Goal: Obtain resource: Download file/media

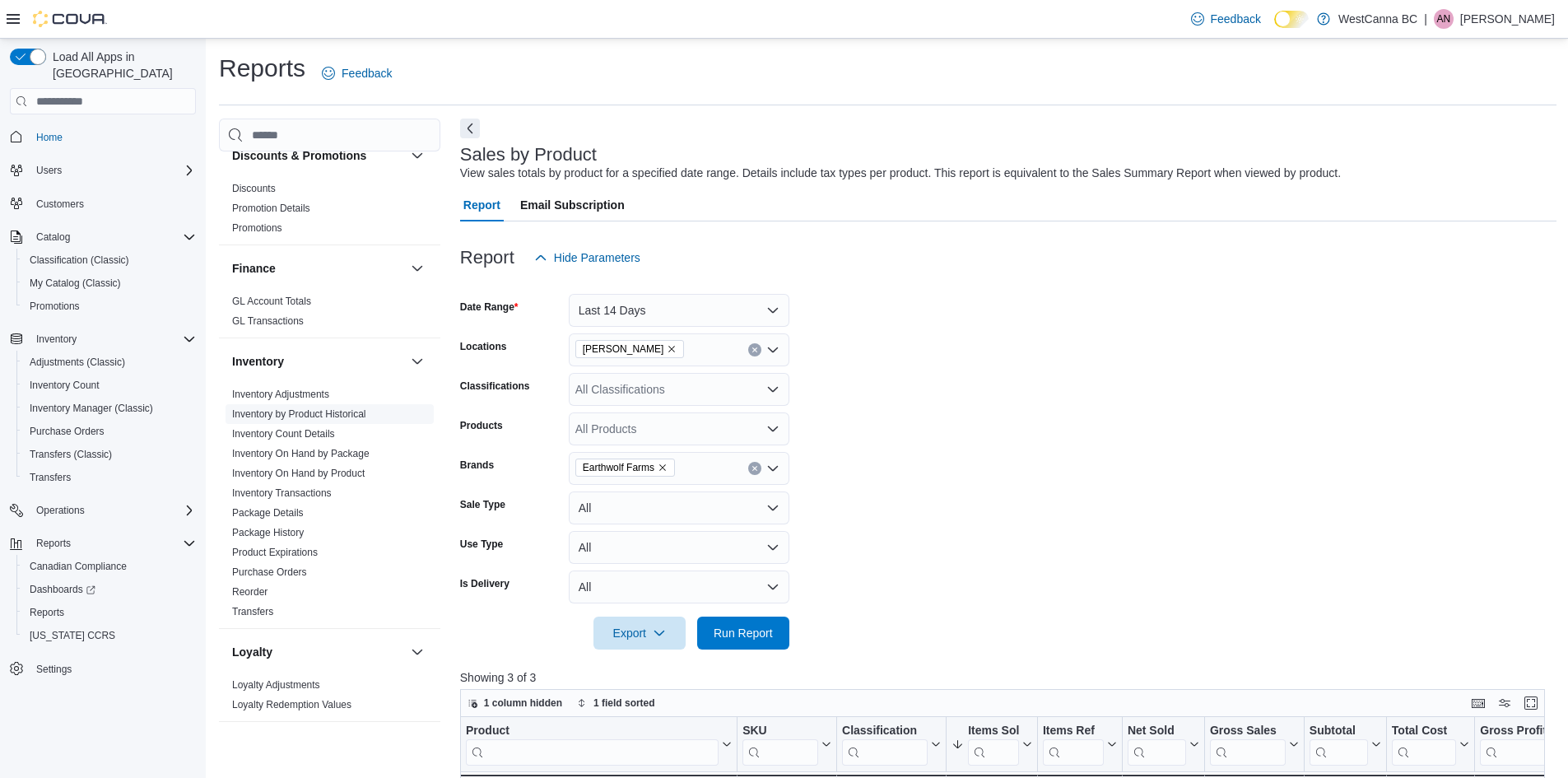
scroll to position [266, 0]
click at [308, 467] on link "Inventory On Hand by Product" at bounding box center [298, 466] width 133 height 12
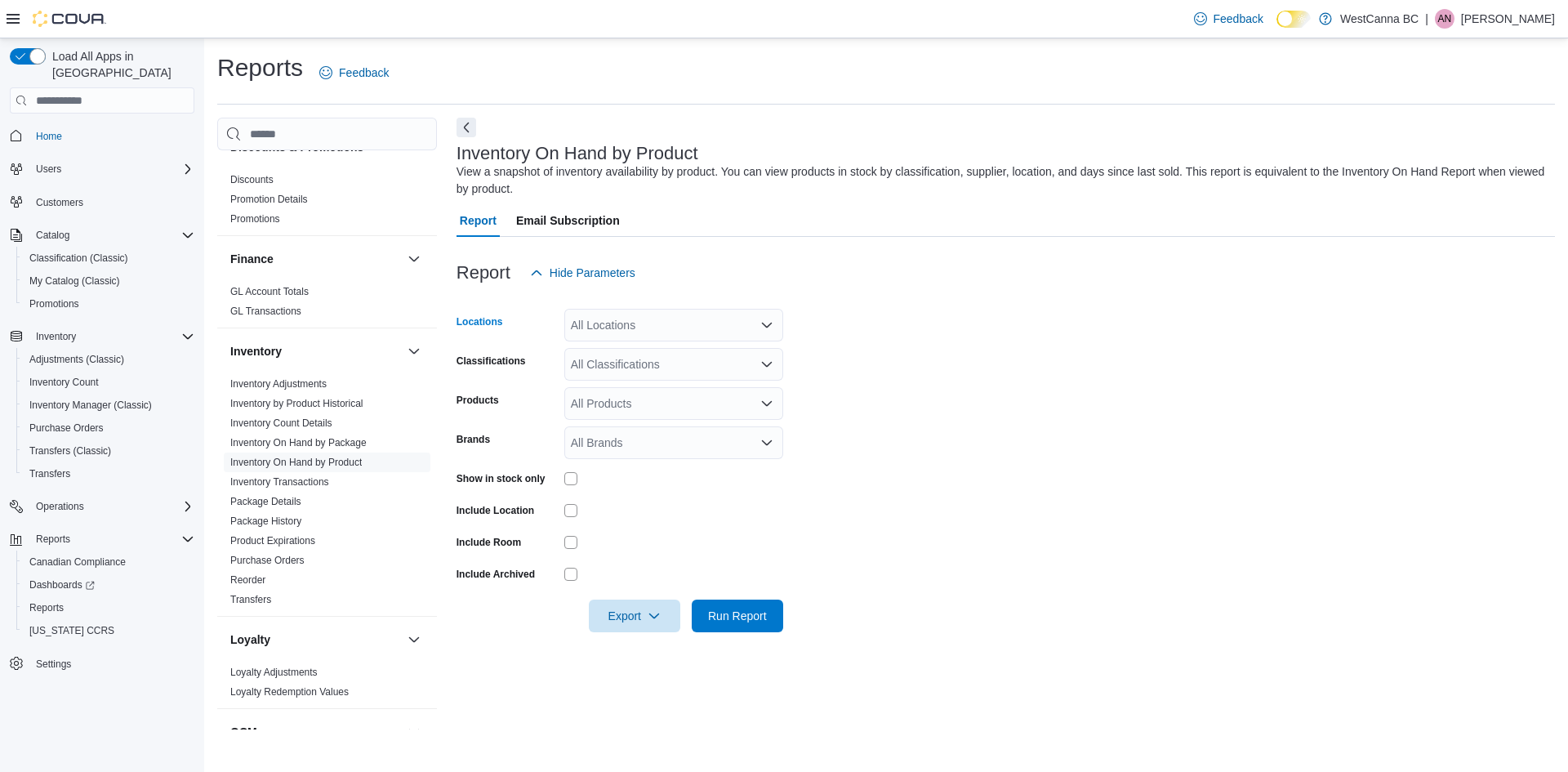
click at [636, 334] on div "All Locations" at bounding box center [674, 325] width 219 height 32
click at [681, 383] on span "WestCanna - [GEOGRAPHIC_DATA]" at bounding box center [694, 376] width 189 height 17
click at [826, 250] on div at bounding box center [1005, 247] width 1099 height 20
click at [705, 359] on div "All Classifications" at bounding box center [674, 364] width 219 height 32
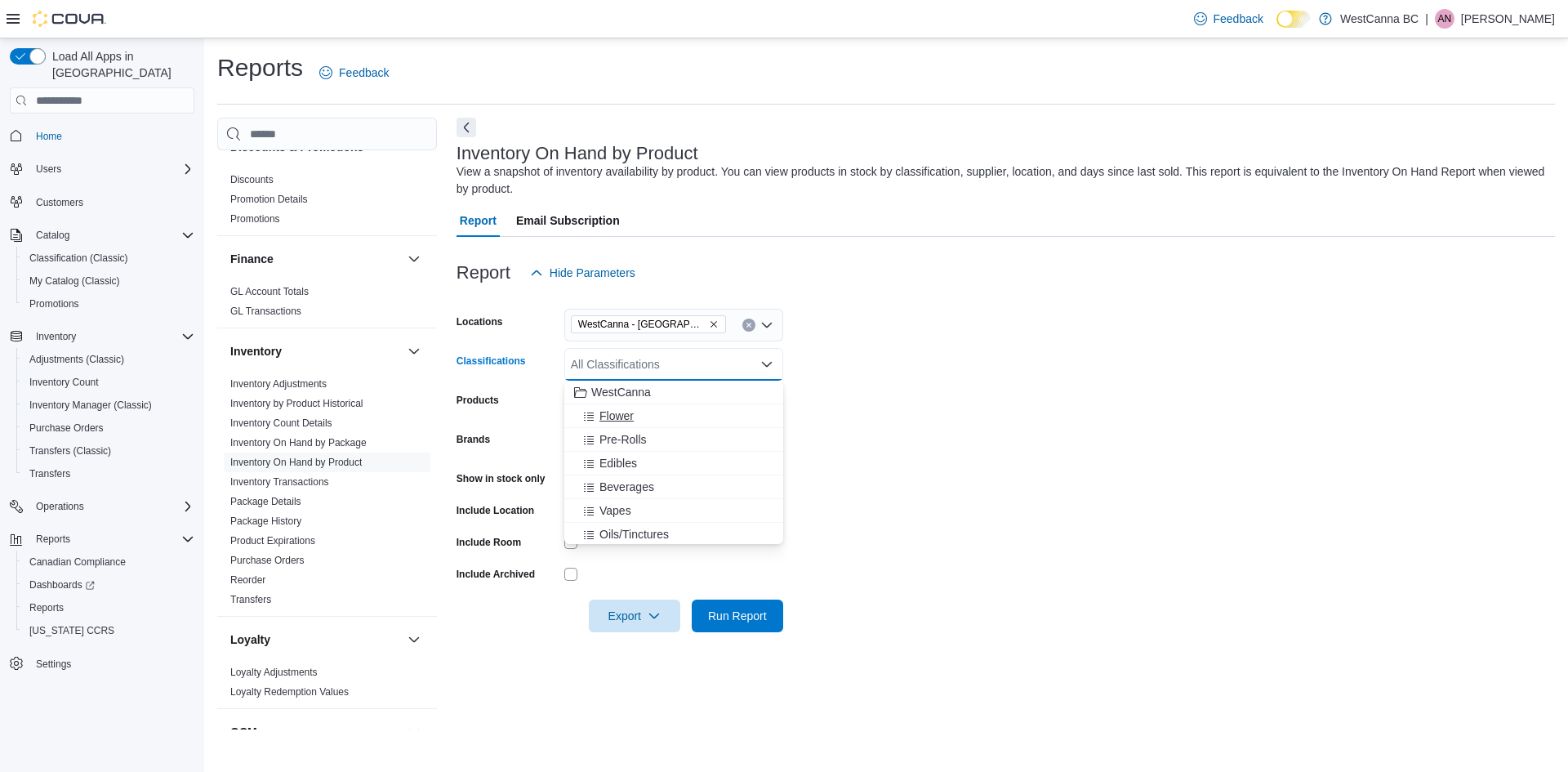
click at [676, 425] on button "Flower" at bounding box center [674, 416] width 219 height 24
click at [923, 345] on form "Locations [GEOGRAPHIC_DATA] - [GEOGRAPHIC_DATA] Classifications Flower Combo bo…" at bounding box center [1005, 460] width 1099 height 343
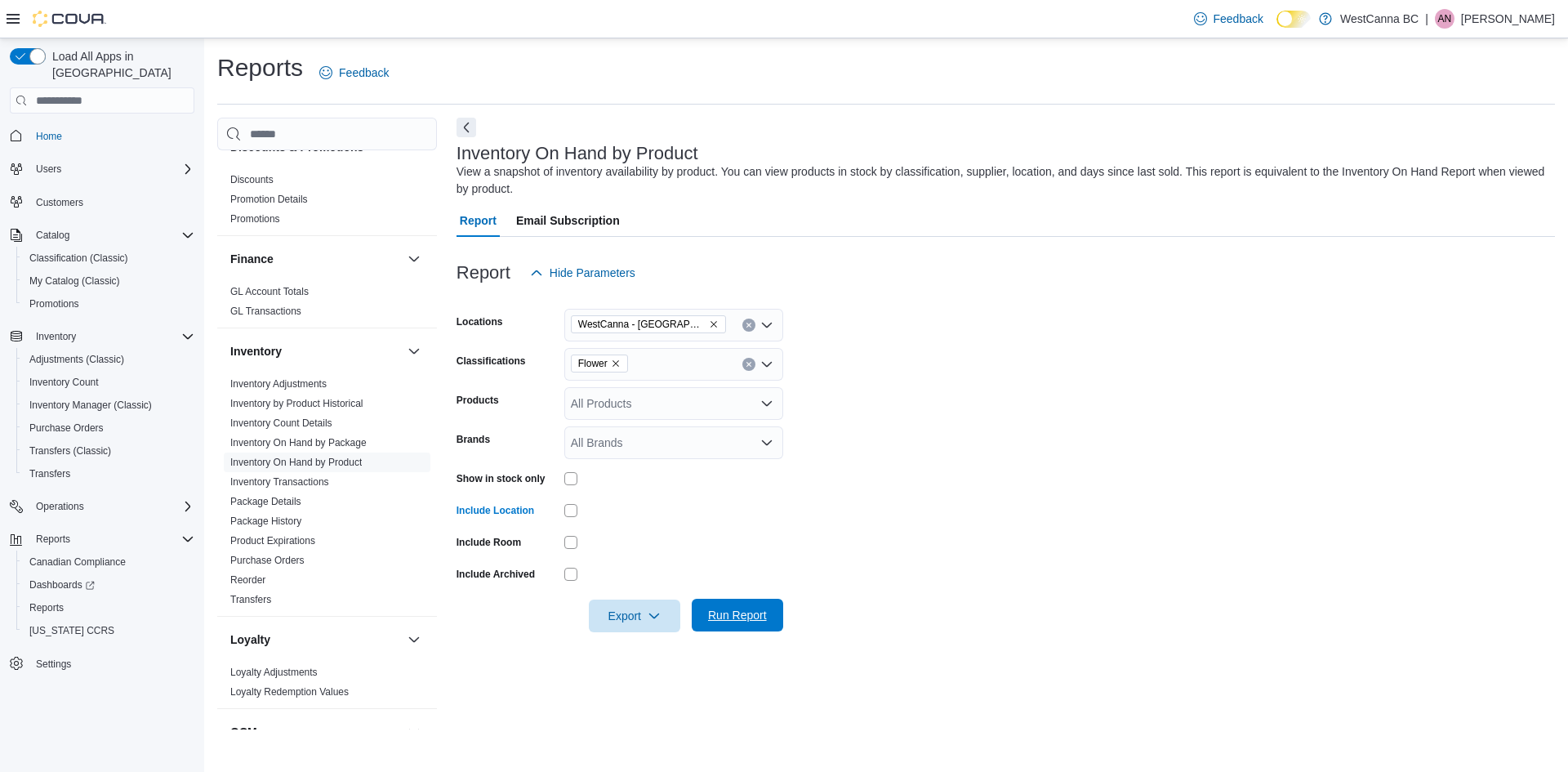
click at [735, 604] on span "Run Report" at bounding box center [737, 615] width 72 height 32
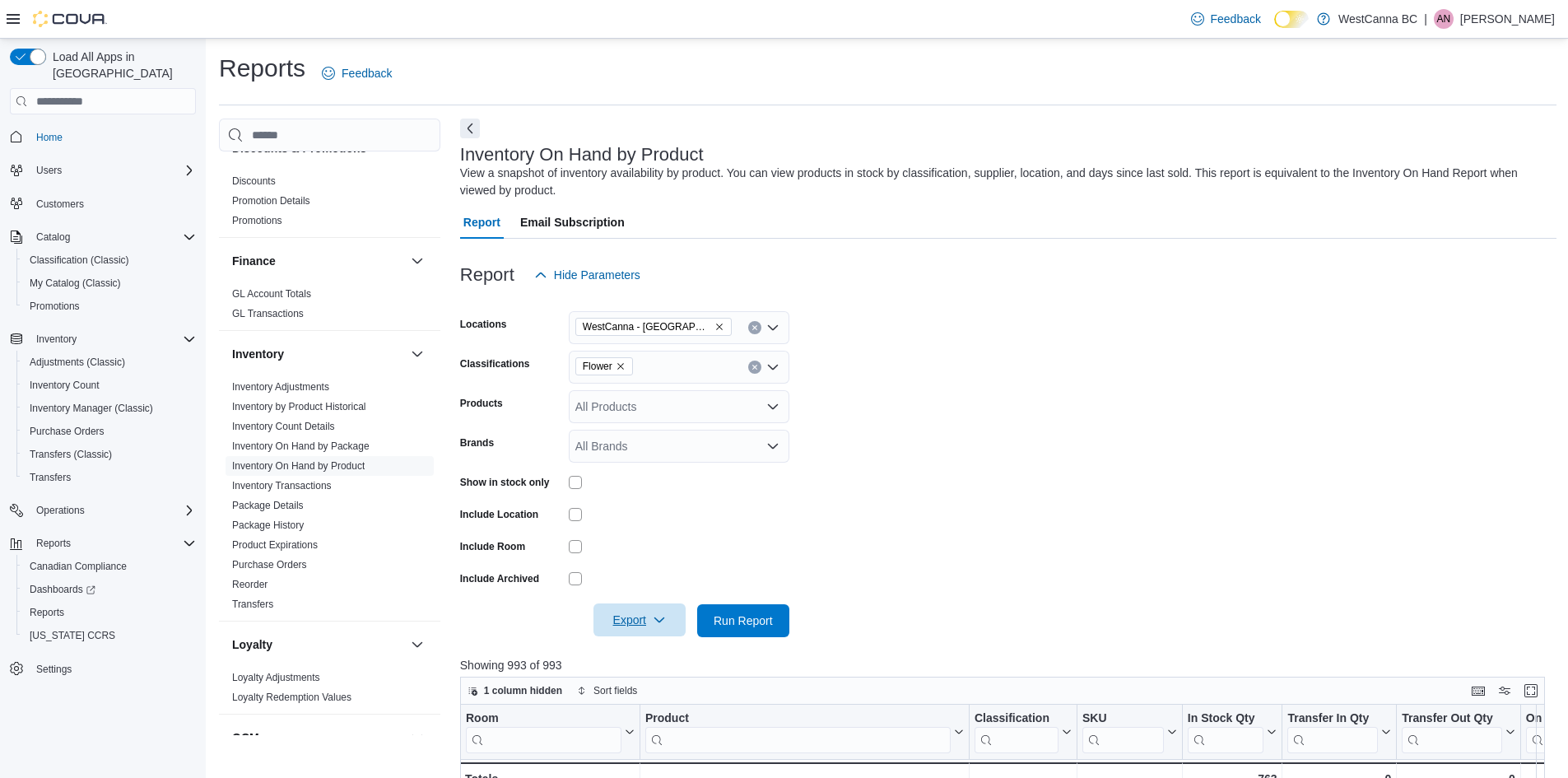
click at [635, 627] on span "Export" at bounding box center [639, 619] width 72 height 33
click at [738, 534] on div at bounding box center [679, 546] width 221 height 26
click at [629, 611] on span "Export" at bounding box center [639, 619] width 72 height 33
click at [644, 639] on button "Export to Excel" at bounding box center [641, 653] width 94 height 33
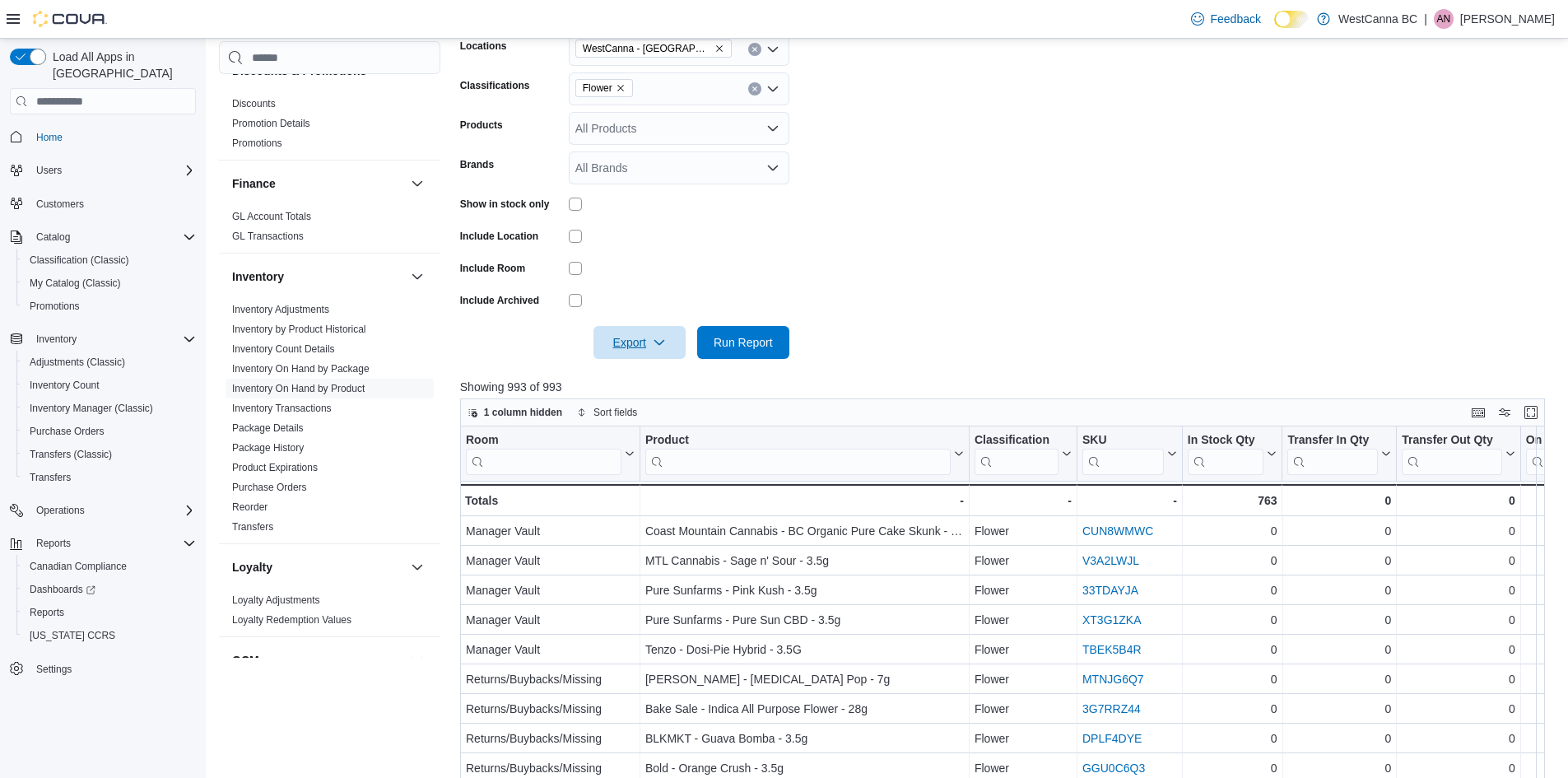
scroll to position [329, 0]
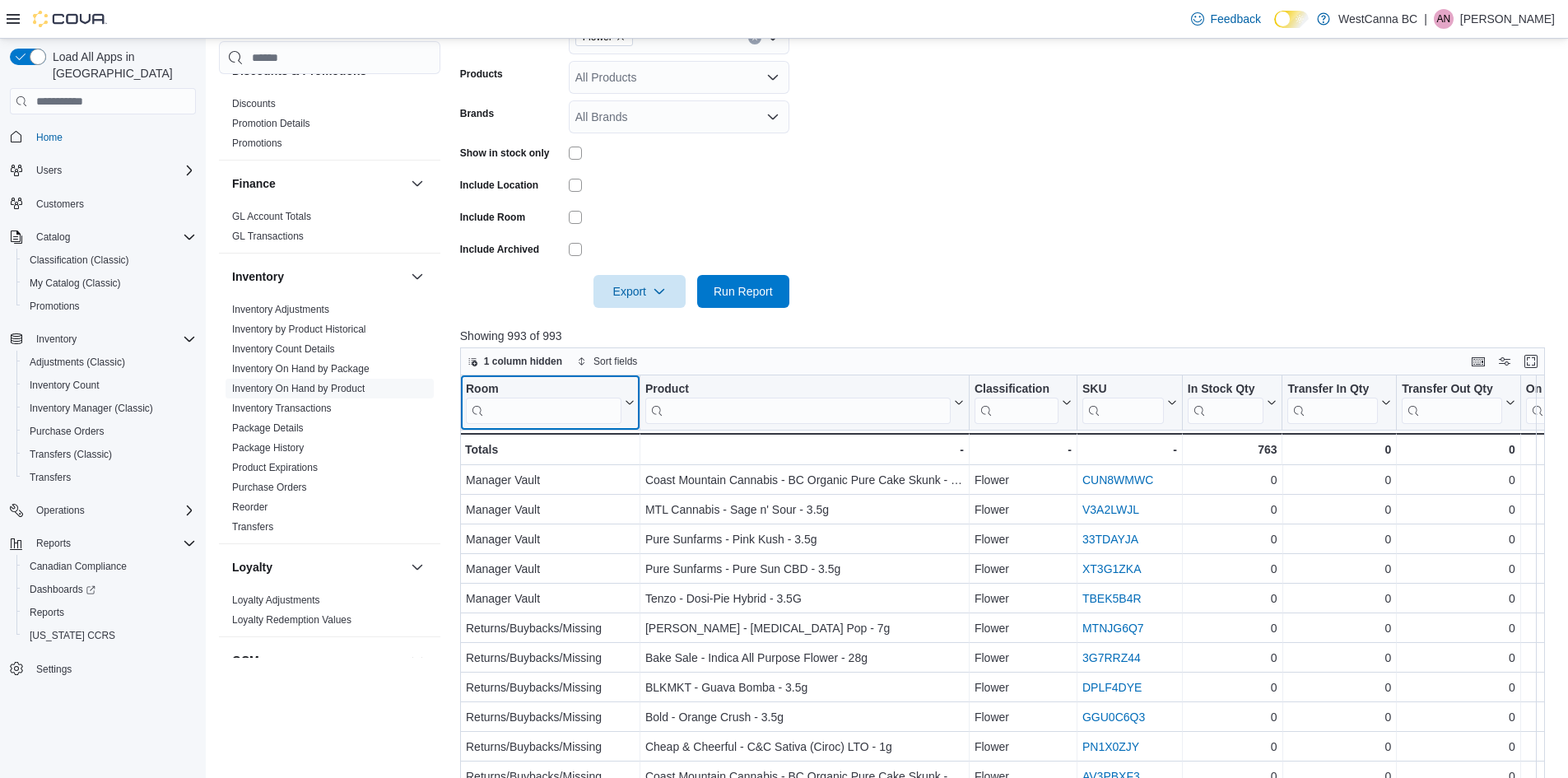
click at [628, 392] on button "Room" at bounding box center [550, 402] width 168 height 42
click at [574, 472] on button "Sort A-Z" at bounding box center [549, 466] width 92 height 20
click at [633, 397] on div at bounding box center [639, 402] width 13 height 55
click at [631, 396] on button "Room" at bounding box center [550, 402] width 168 height 42
click at [575, 485] on button "Sort Z-A" at bounding box center [549, 486] width 92 height 20
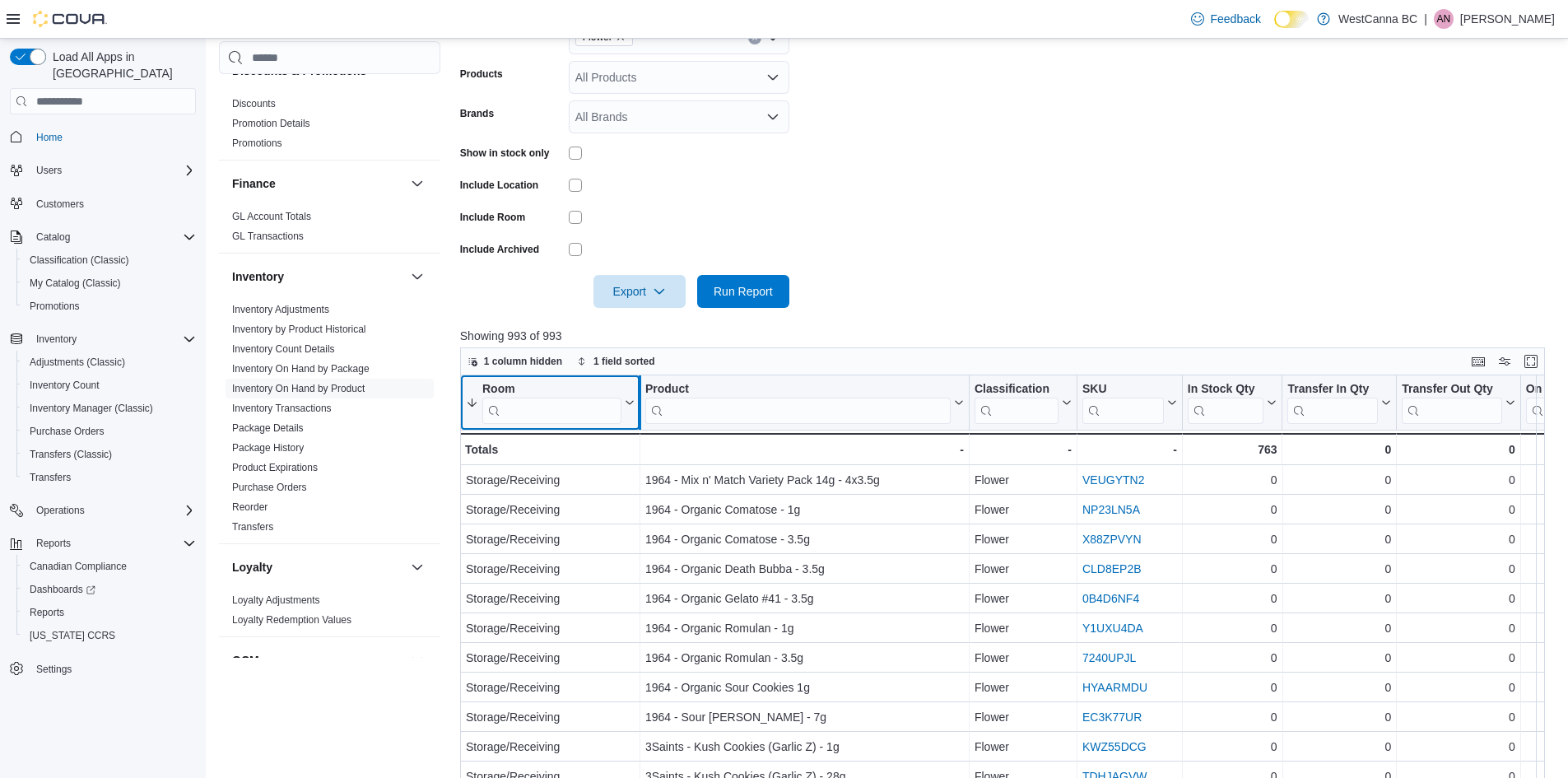
click at [635, 395] on div at bounding box center [639, 402] width 13 height 55
click at [629, 395] on button "Room" at bounding box center [550, 402] width 168 height 42
click at [831, 315] on div at bounding box center [1008, 318] width 1096 height 20
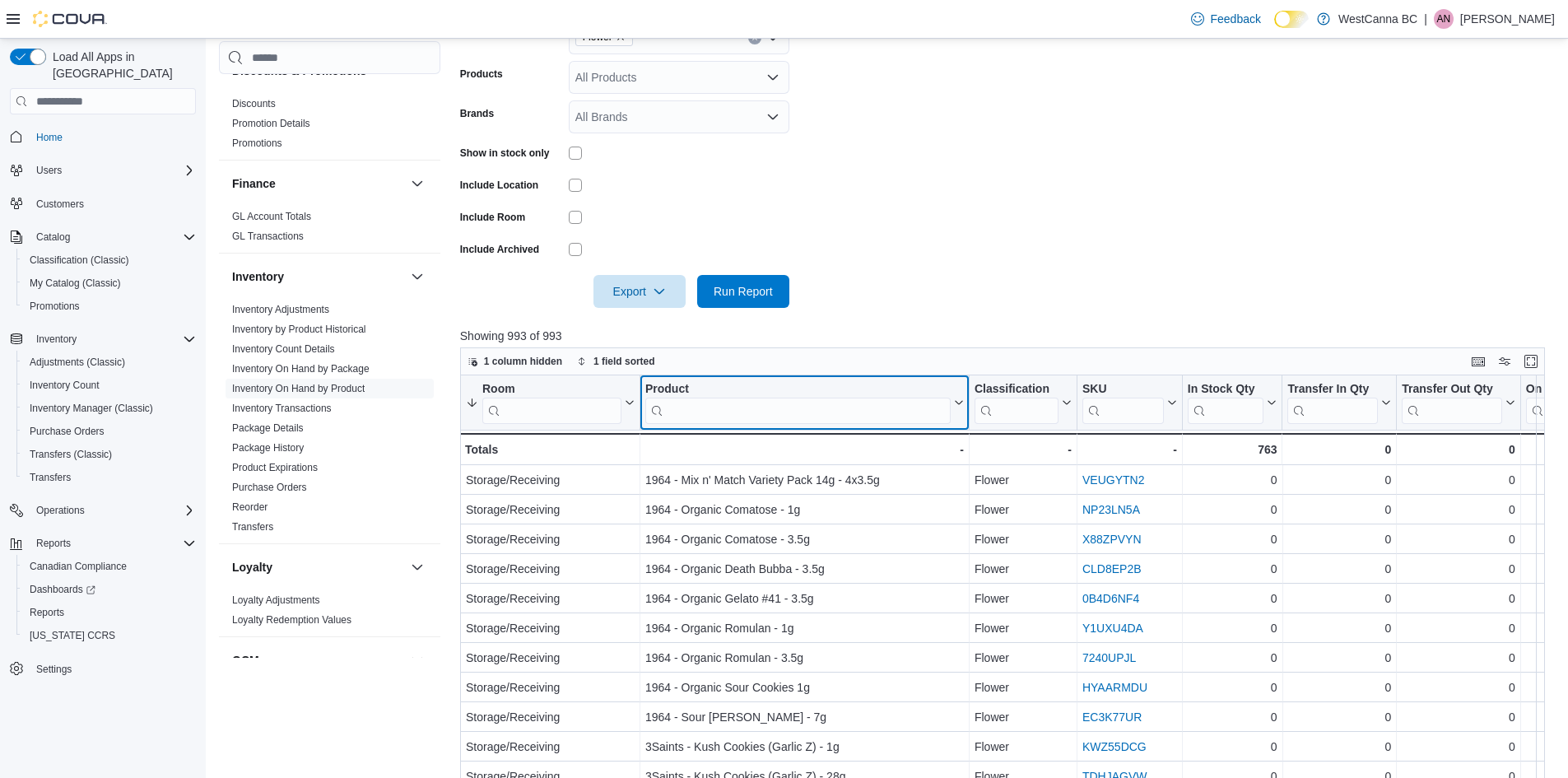
click at [683, 390] on div "Product" at bounding box center [798, 389] width 305 height 16
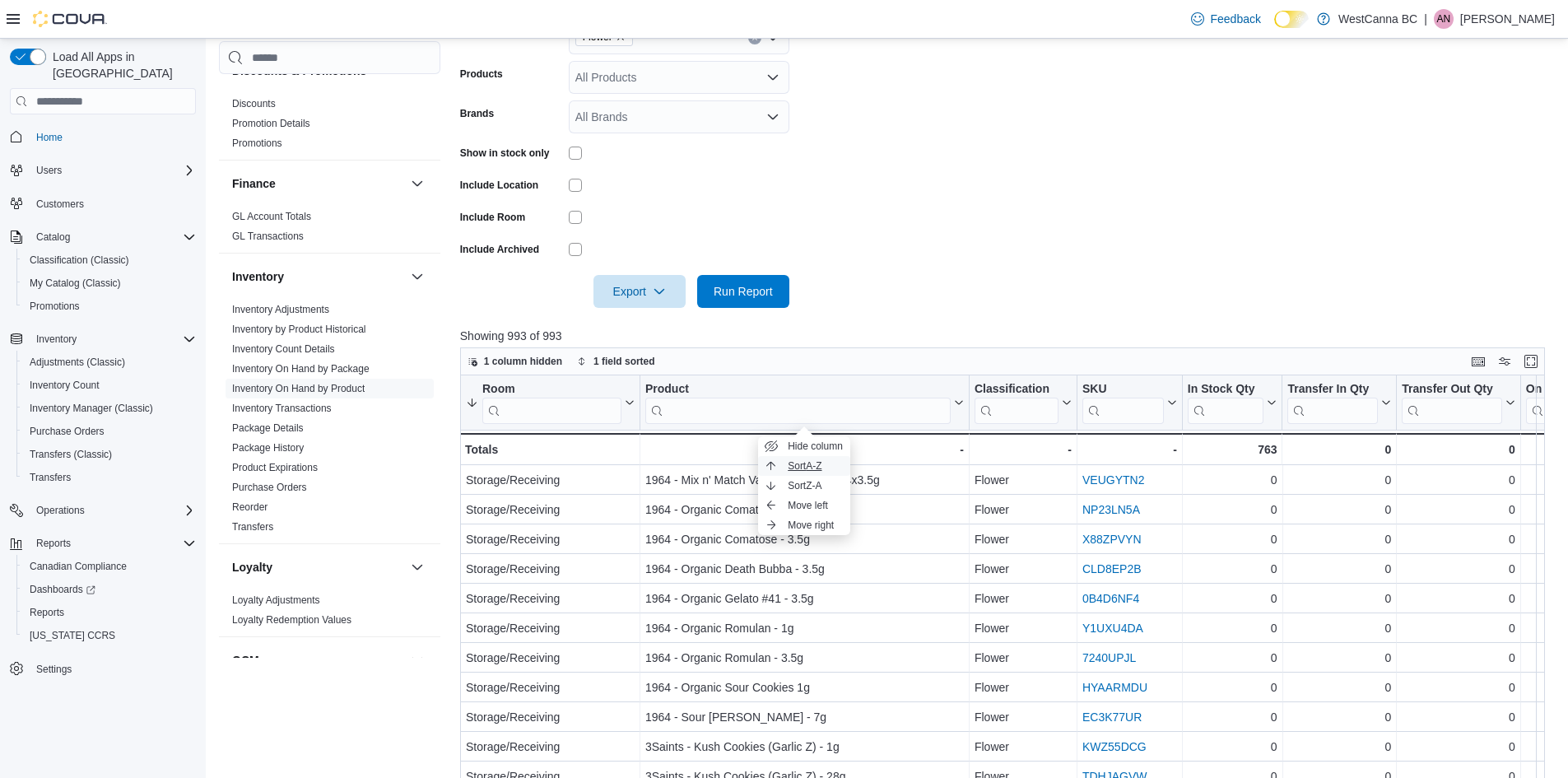
click at [794, 464] on span "Sort A-Z" at bounding box center [805, 465] width 34 height 13
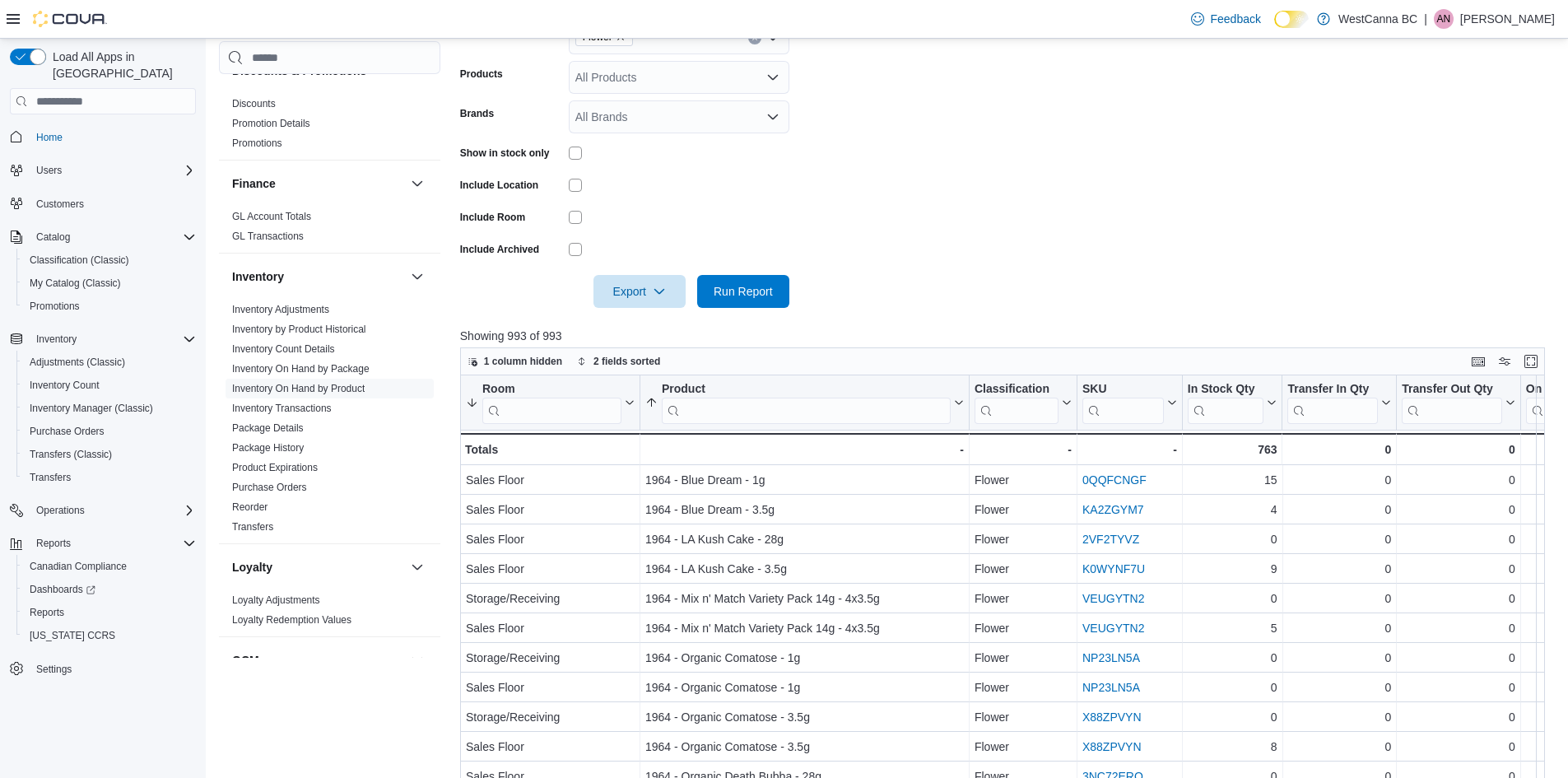
click at [874, 221] on form "Locations [GEOGRAPHIC_DATA] - [GEOGRAPHIC_DATA] Classifications Flower Products…" at bounding box center [1008, 135] width 1096 height 346
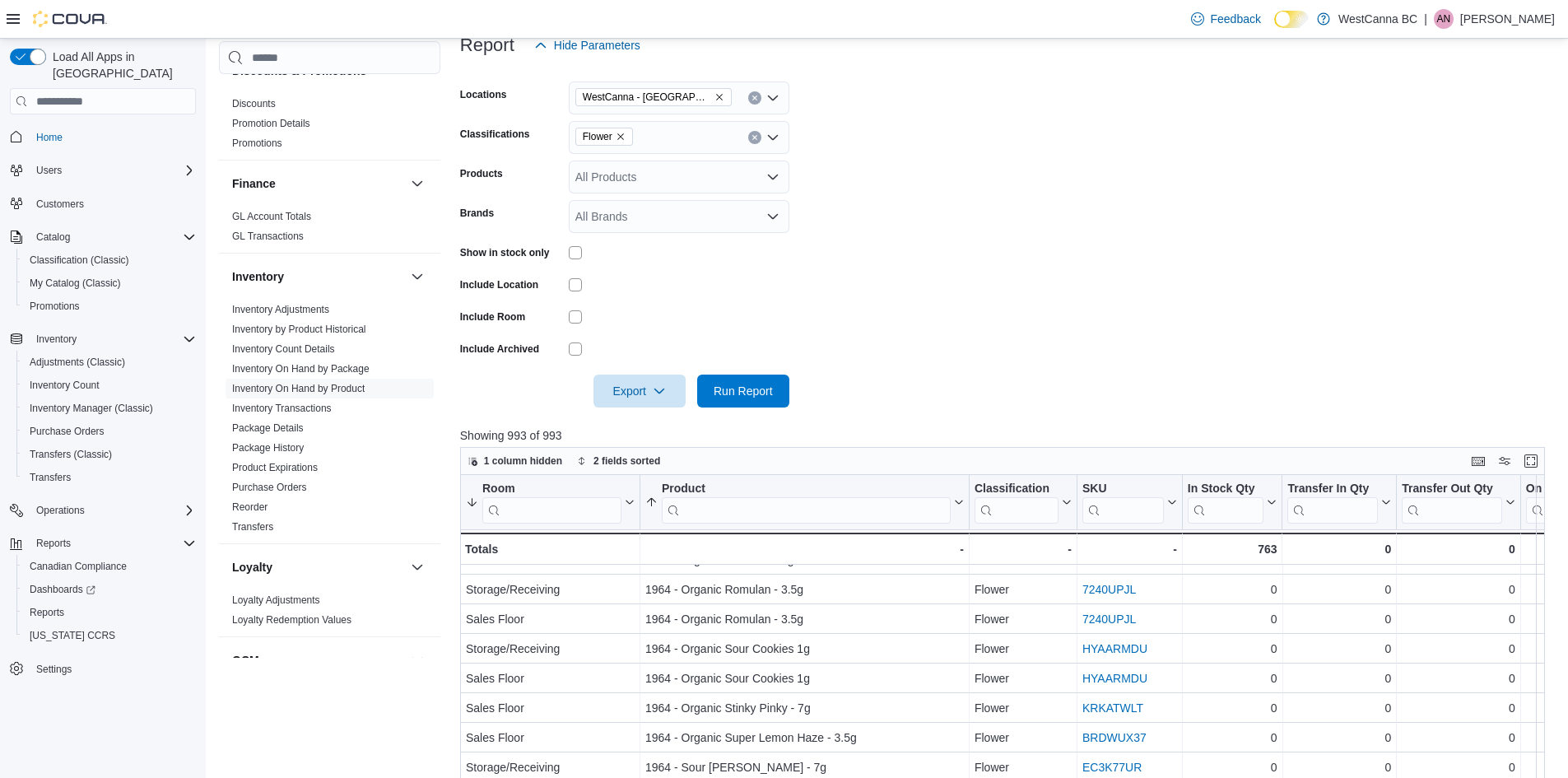
scroll to position [0, 0]
